Goal: Task Accomplishment & Management: Complete application form

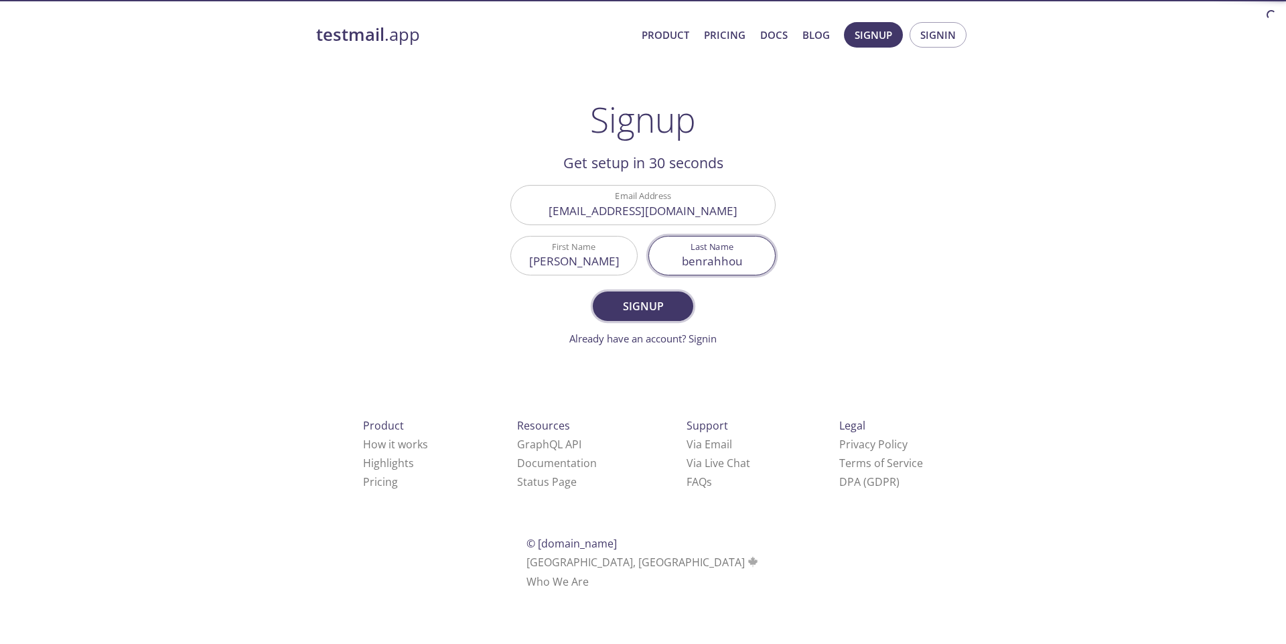
type input "benrahhou"
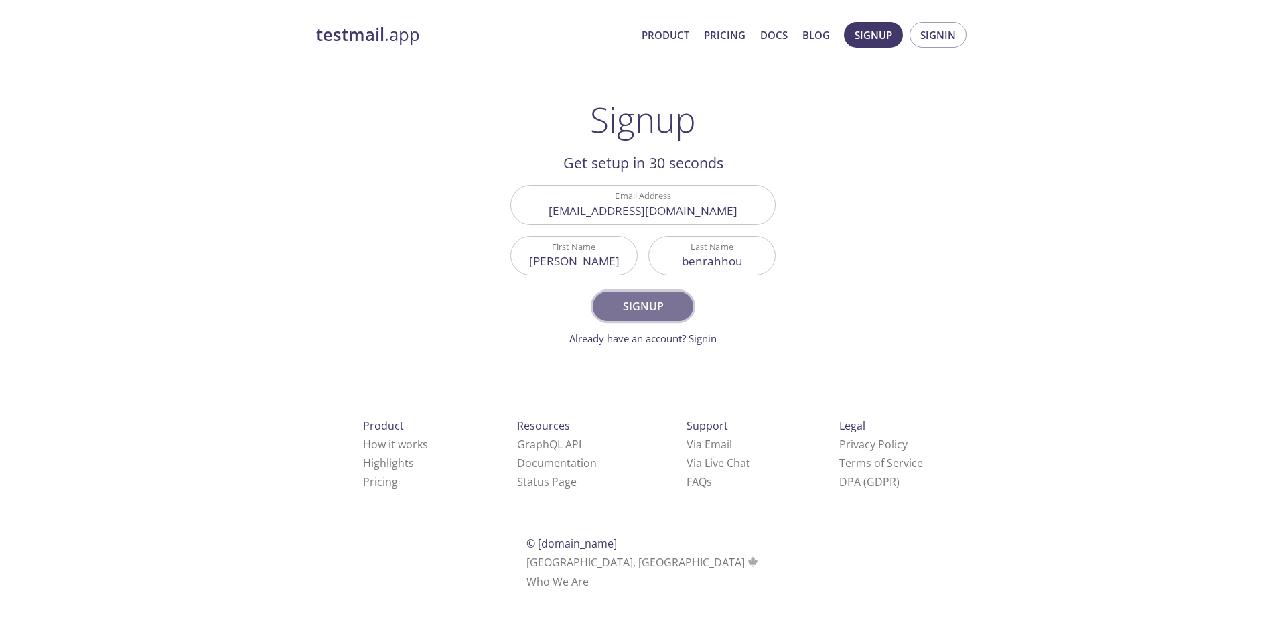
click at [666, 303] on span "Signup" at bounding box center [642, 306] width 71 height 19
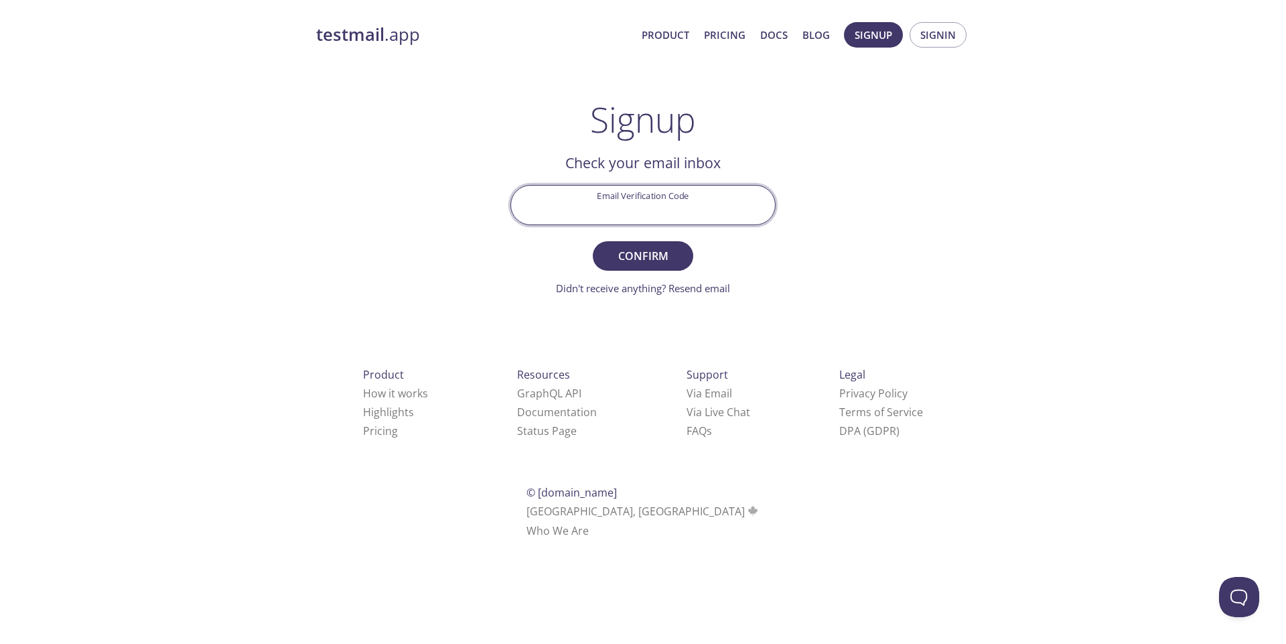
click at [642, 196] on input "Email Verification Code" at bounding box center [643, 205] width 264 height 38
type input "SJE4VKB"
click at [593, 241] on button "Confirm" at bounding box center [643, 255] width 100 height 29
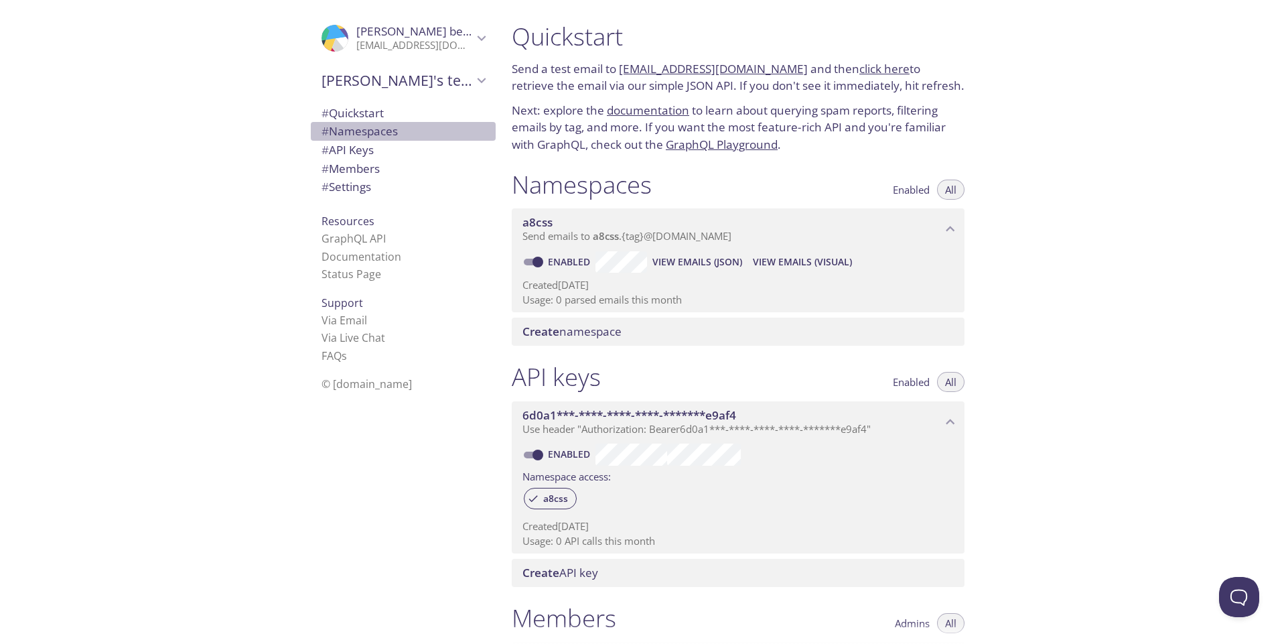
click at [361, 131] on span "# Namespaces" at bounding box center [359, 130] width 76 height 15
click at [360, 151] on span "# API Keys" at bounding box center [347, 149] width 52 height 15
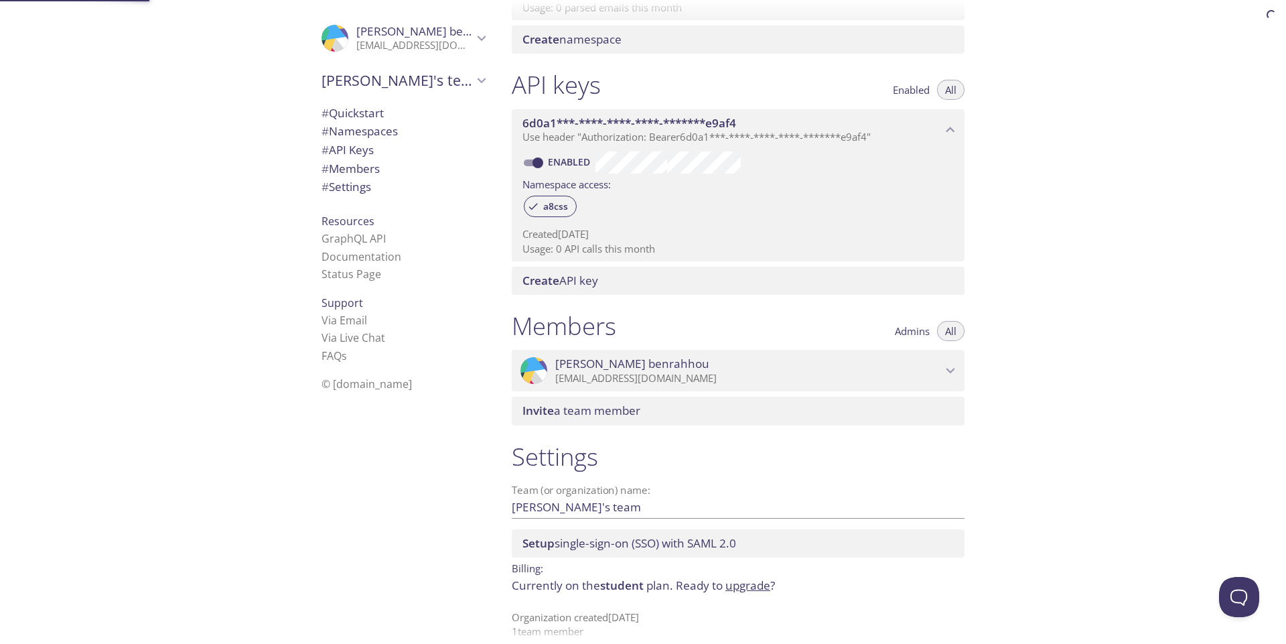
scroll to position [309, 0]
